Goal: Find specific page/section: Find specific page/section

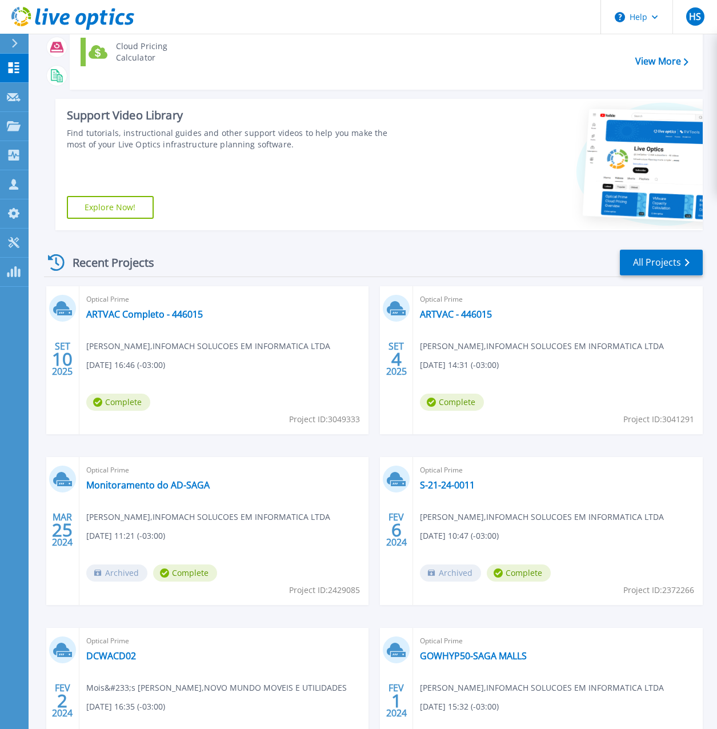
scroll to position [171, 0]
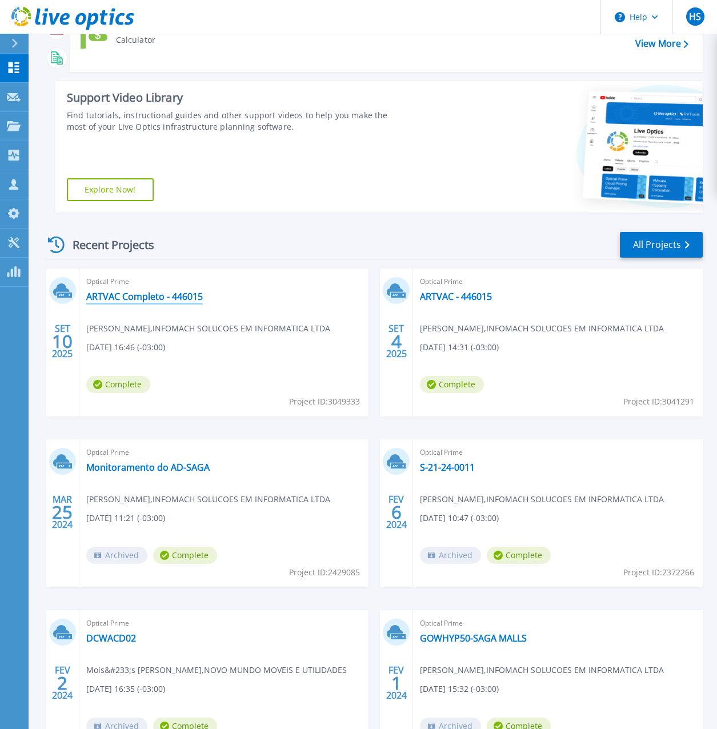
click at [164, 301] on link "ARTVAC Completo - 446015" at bounding box center [144, 296] width 117 height 11
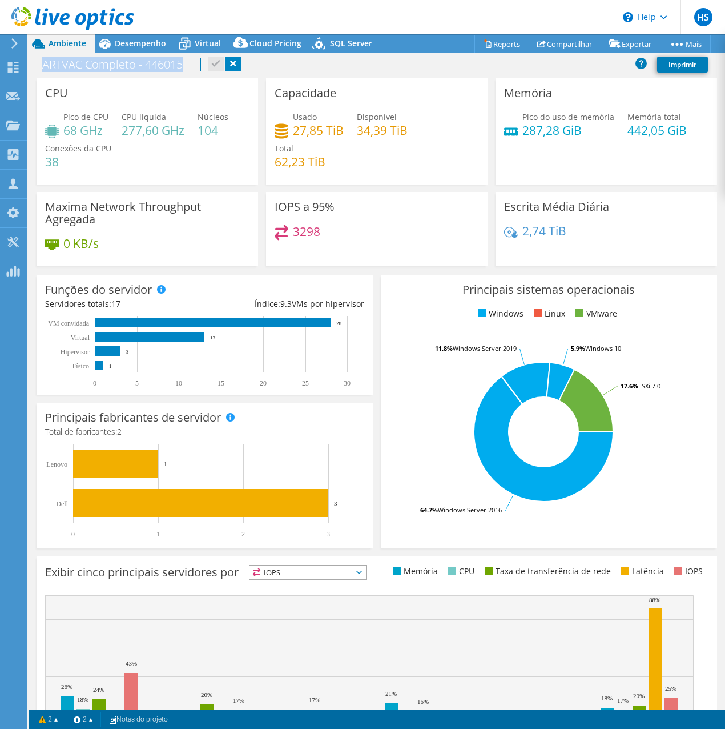
drag, startPoint x: 42, startPoint y: 67, endPoint x: 195, endPoint y: 73, distance: 153.2
click at [195, 73] on div "ARTVAC Completo - 446015 Imprimir" at bounding box center [377, 64] width 697 height 21
copy h1 "ARTVAC Completo - 446015"
click at [307, 65] on div "ARTVAC Completo - 446015 Imprimir" at bounding box center [377, 64] width 697 height 21
click at [273, 400] on div "Principais fabricantes de servidor Os fabricantes são exibidos em servidores fí…" at bounding box center [205, 476] width 344 height 154
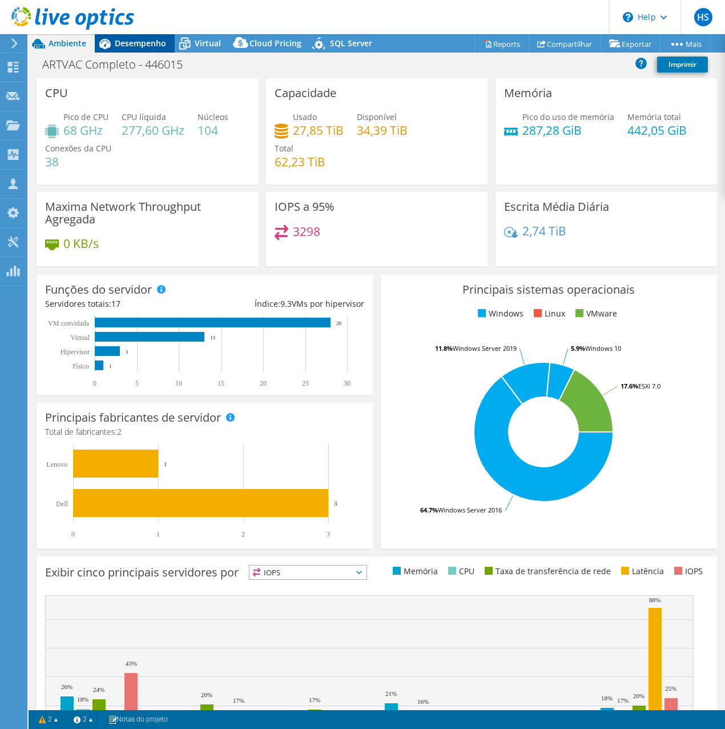
click at [143, 45] on span "Desempenho" at bounding box center [140, 43] width 51 height 11
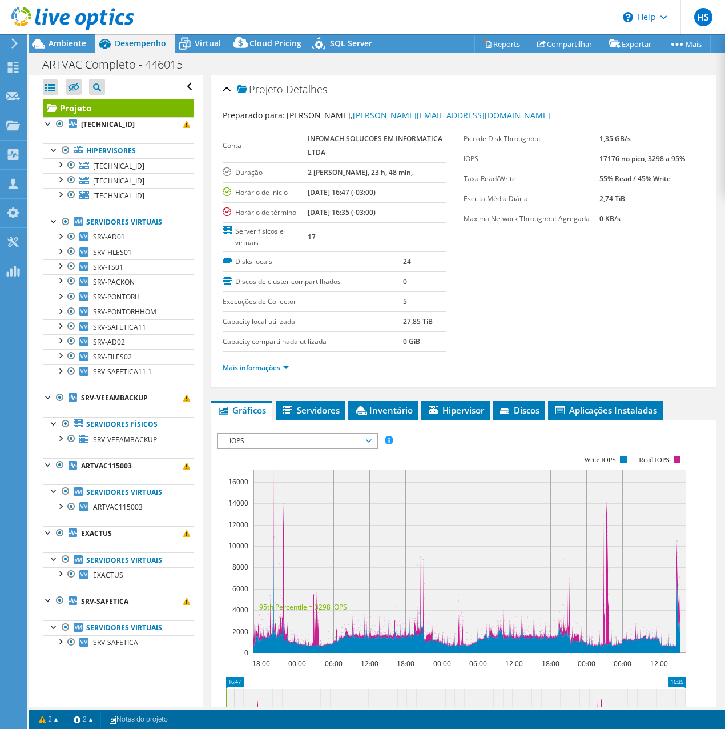
click at [328, 67] on div "ARTVAC Completo - 446015 Imprimir" at bounding box center [377, 64] width 697 height 21
drag, startPoint x: 187, startPoint y: 64, endPoint x: 35, endPoint y: 65, distance: 152.0
click at [35, 65] on div "ARTVAC Completo - 446015 Imprimir" at bounding box center [377, 64] width 697 height 21
copy h1 "ARTVAC Completo - 446015"
click at [99, 65] on h1 "ARTVAC Completo - 446015" at bounding box center [118, 64] width 163 height 13
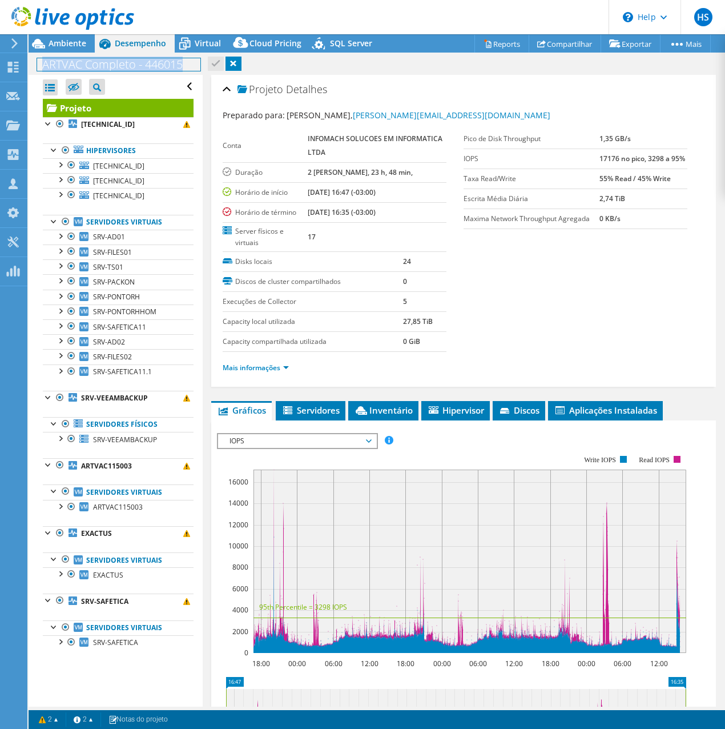
drag, startPoint x: 39, startPoint y: 66, endPoint x: 184, endPoint y: 69, distance: 144.6
click at [184, 69] on h1 "ARTVAC Completo - 446015" at bounding box center [118, 64] width 163 height 13
copy h1 "ARTVAC Completo - 446015"
click at [121, 63] on h1 "ARTVAC Completo - 446015" at bounding box center [118, 64] width 163 height 13
drag, startPoint x: 192, startPoint y: 63, endPoint x: 47, endPoint y: 67, distance: 145.2
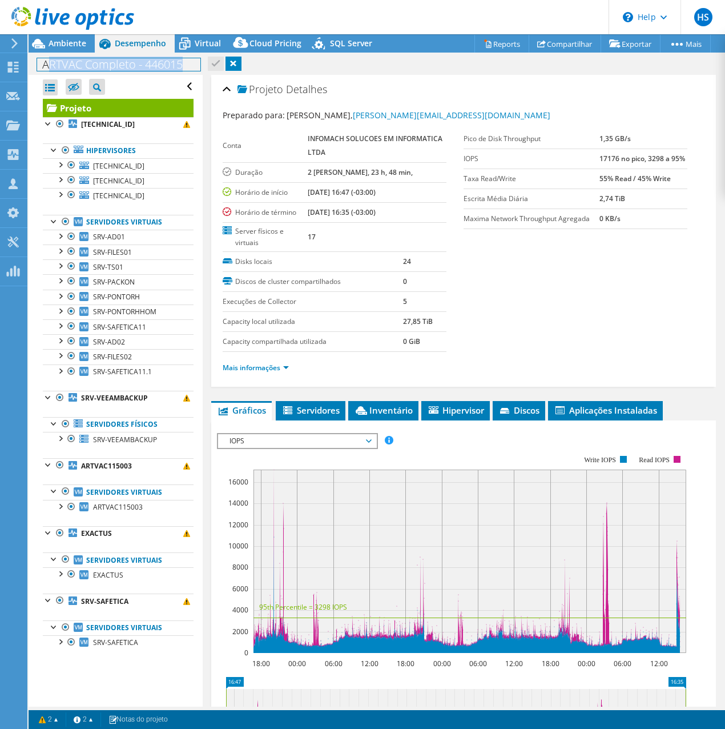
click at [47, 67] on h1 "ARTVAC Completo - 446015" at bounding box center [118, 64] width 163 height 13
drag, startPoint x: 122, startPoint y: 65, endPoint x: 153, endPoint y: 65, distance: 31.4
click at [122, 65] on h1 "ARTVAC Completo - 446015" at bounding box center [118, 64] width 163 height 13
click at [197, 65] on h1 "ARTVAC Completo - 446015" at bounding box center [118, 64] width 163 height 13
drag, startPoint x: 194, startPoint y: 65, endPoint x: 39, endPoint y: 67, distance: 154.8
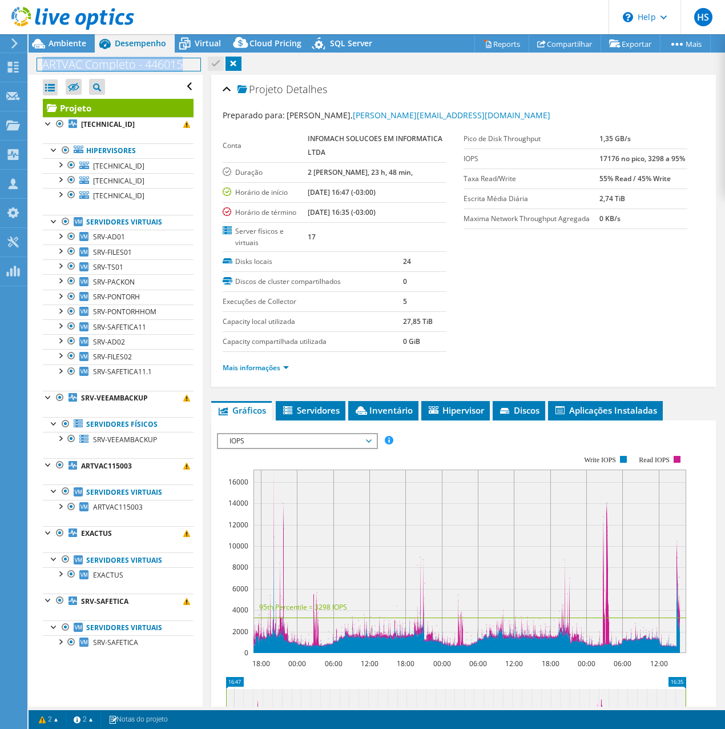
click at [39, 67] on h1 "ARTVAC Completo - 446015" at bounding box center [118, 64] width 163 height 13
copy h1 "ARTVAC Completo - 446015"
click at [122, 68] on h1 "ARTVAC Completo - 446015" at bounding box center [118, 64] width 163 height 13
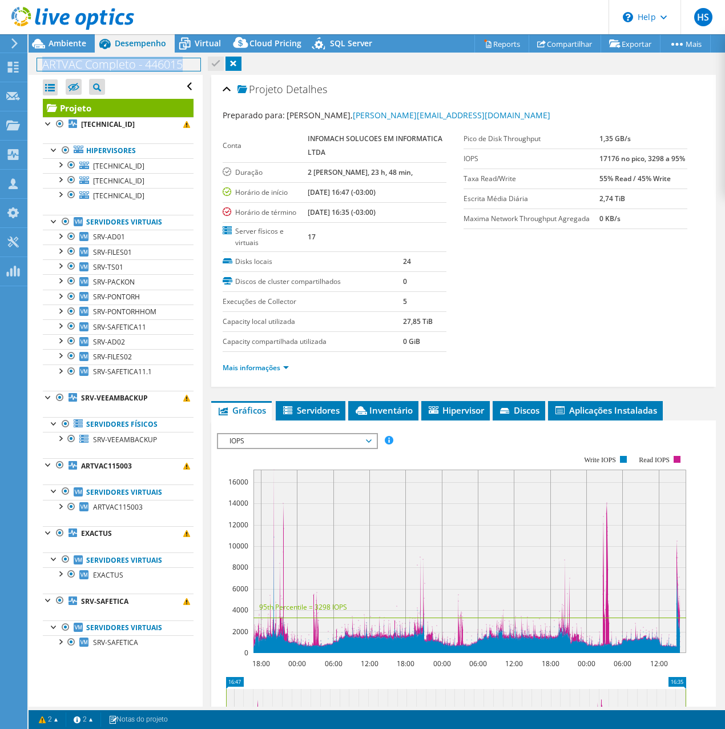
copy h1 "ARTVAC Completo - 446015"
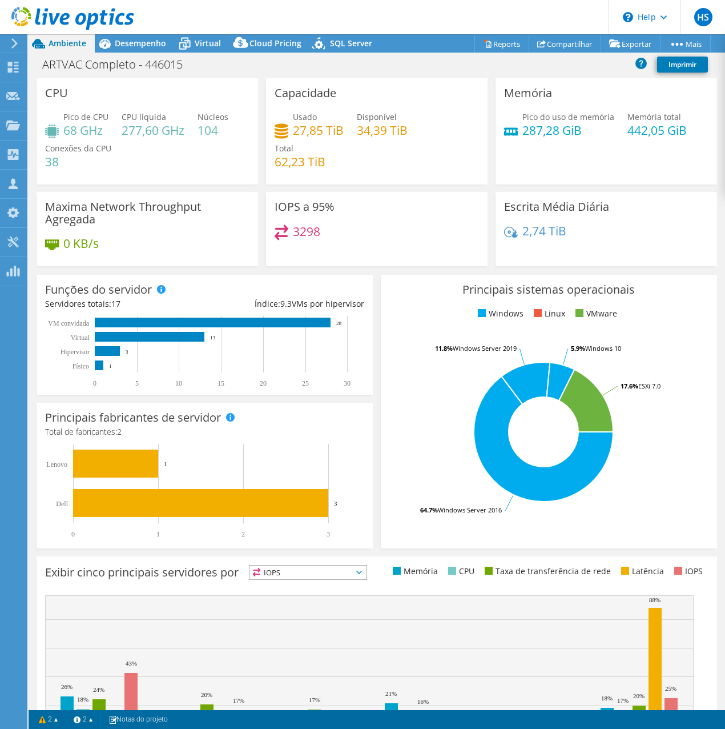
select select "USD"
click at [139, 43] on span "Desempenho" at bounding box center [140, 43] width 51 height 11
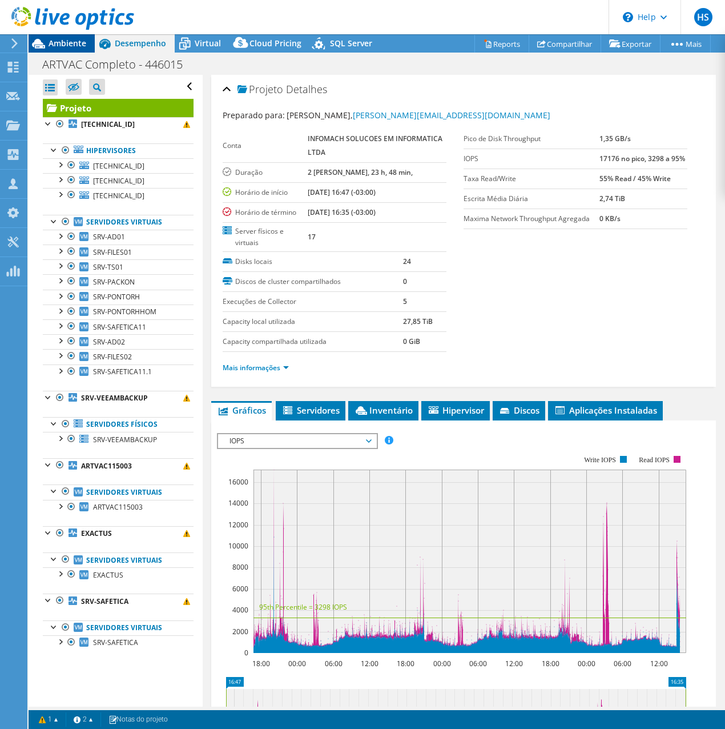
click at [55, 51] on div "Ambiente" at bounding box center [62, 43] width 66 height 18
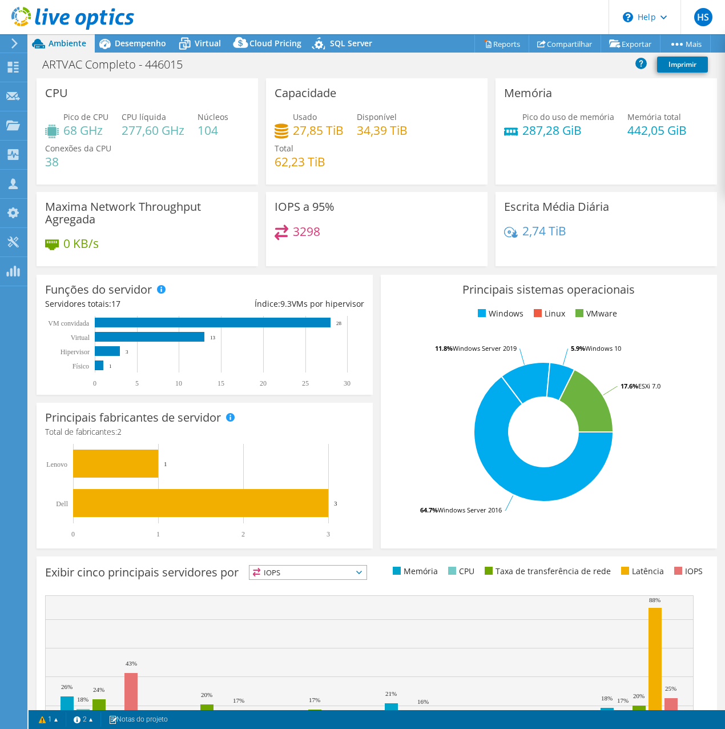
click at [61, 14] on icon at bounding box center [72, 18] width 123 height 23
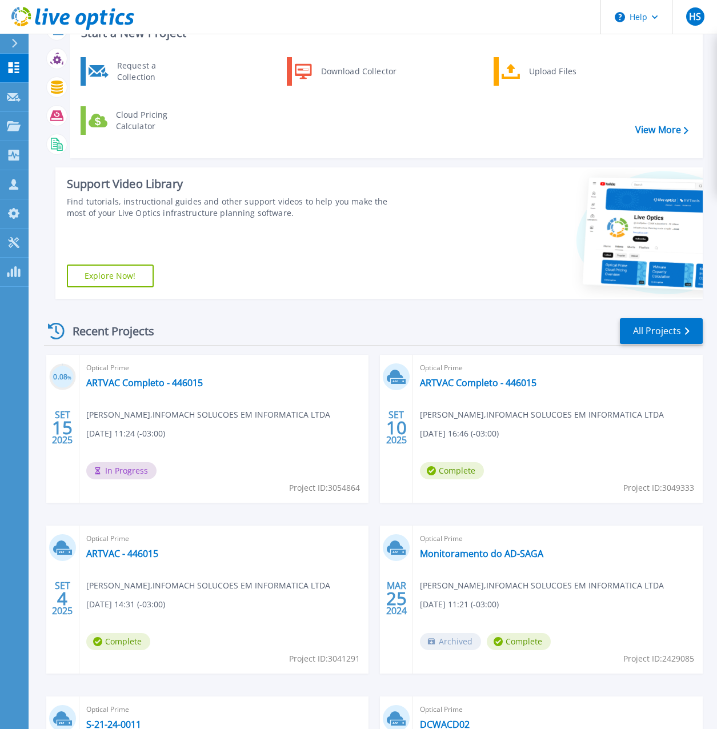
scroll to position [57, 0]
